Goal: Go to known website: Go to known website

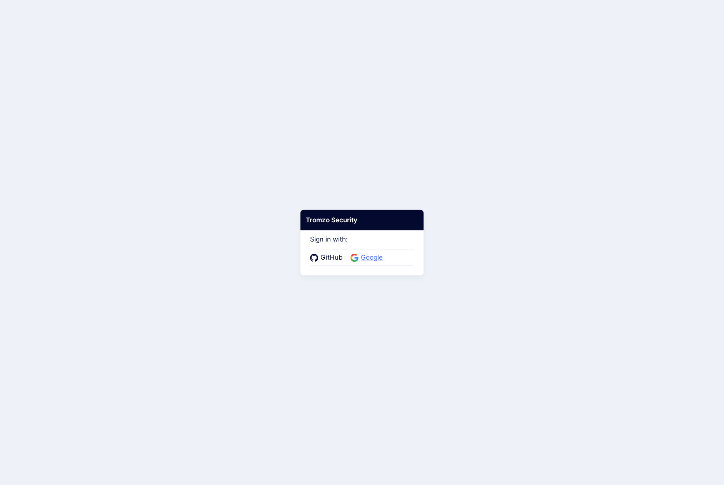
click at [380, 259] on span "Google" at bounding box center [372, 258] width 27 height 10
